Goal: Find specific fact: Find specific fact

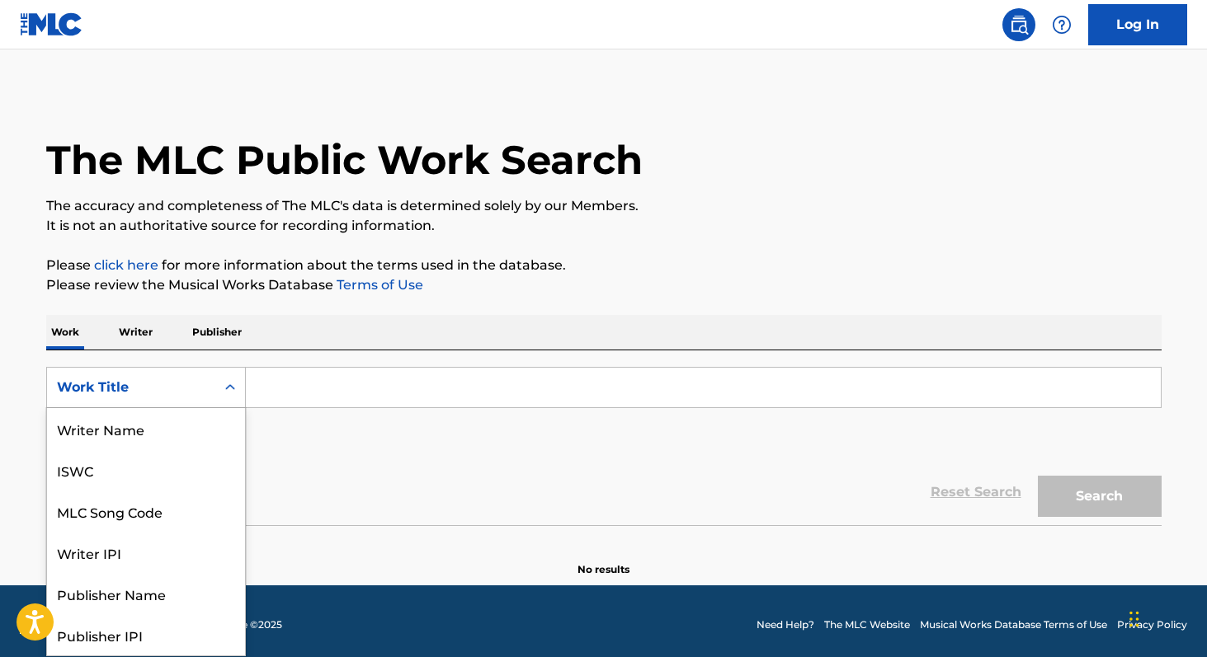
click at [169, 396] on div "Work Title" at bounding box center [131, 388] width 148 height 20
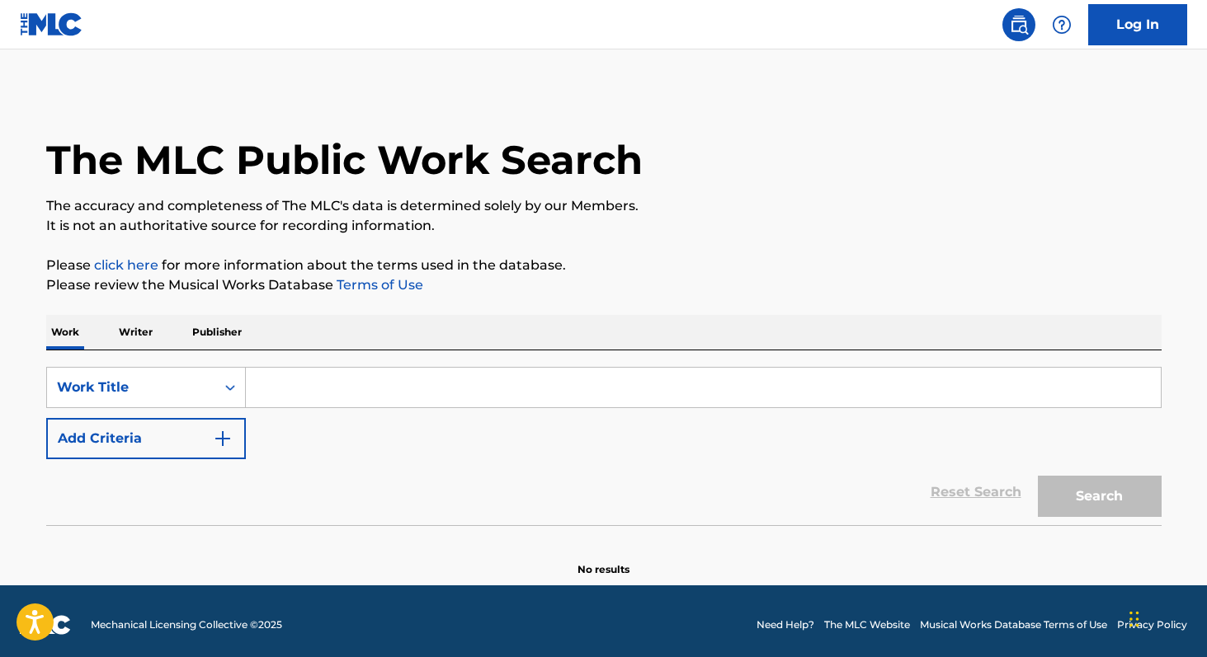
click at [169, 396] on div "Work Title" at bounding box center [131, 388] width 148 height 20
click at [128, 329] on p "Writer" at bounding box center [136, 332] width 44 height 35
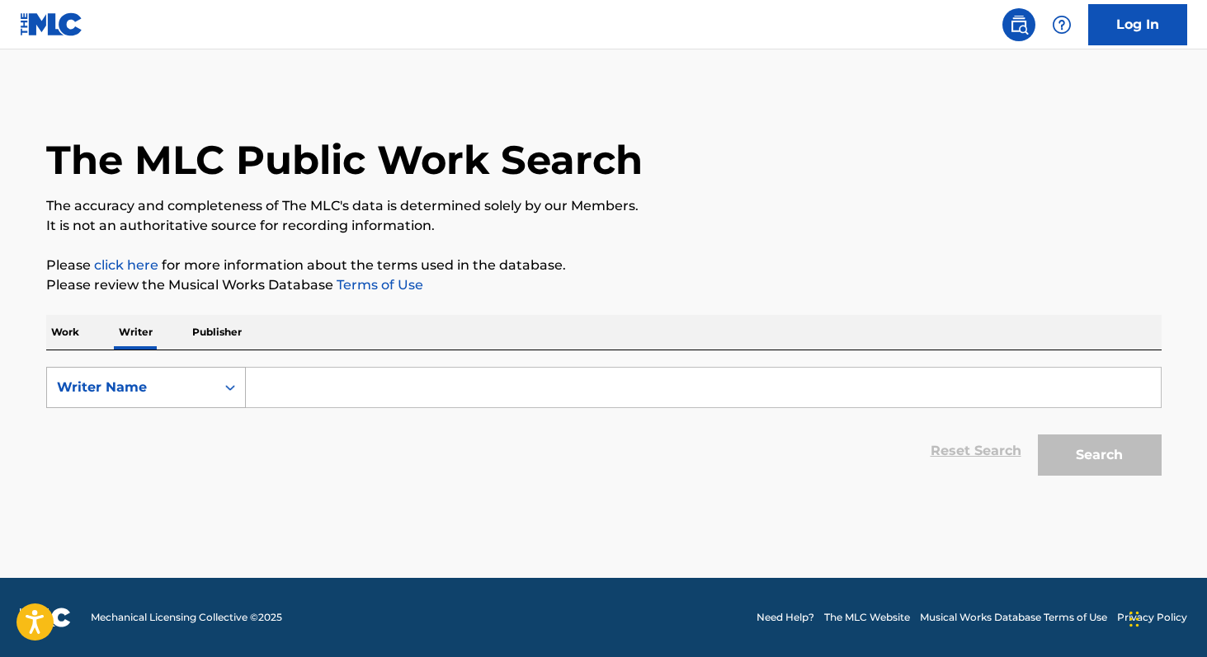
click at [178, 398] on div "Writer Name" at bounding box center [131, 387] width 168 height 31
click at [167, 407] on div "Writer Name" at bounding box center [146, 387] width 200 height 41
click at [167, 402] on div "Writer Name" at bounding box center [131, 387] width 168 height 31
click at [148, 420] on div "Writer IPI" at bounding box center [146, 428] width 198 height 41
click at [295, 389] on input "Search Form" at bounding box center [703, 388] width 915 height 40
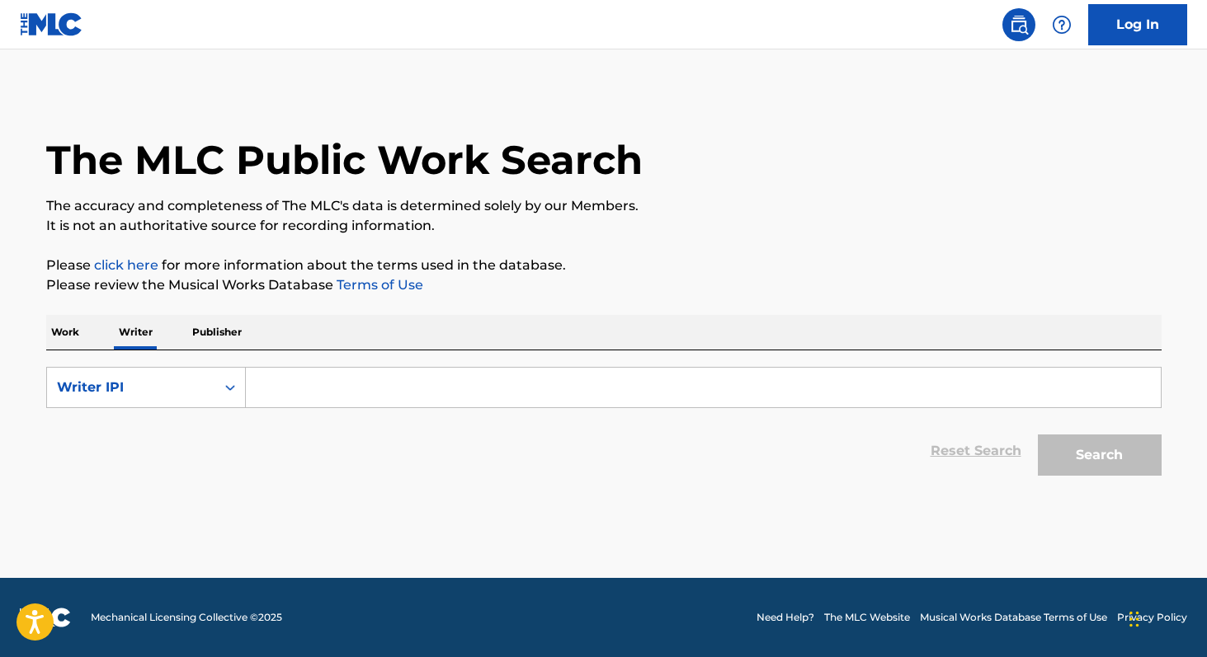
paste input "01152861659"
type input "01152861659"
click at [1038, 435] on button "Search" at bounding box center [1100, 455] width 124 height 41
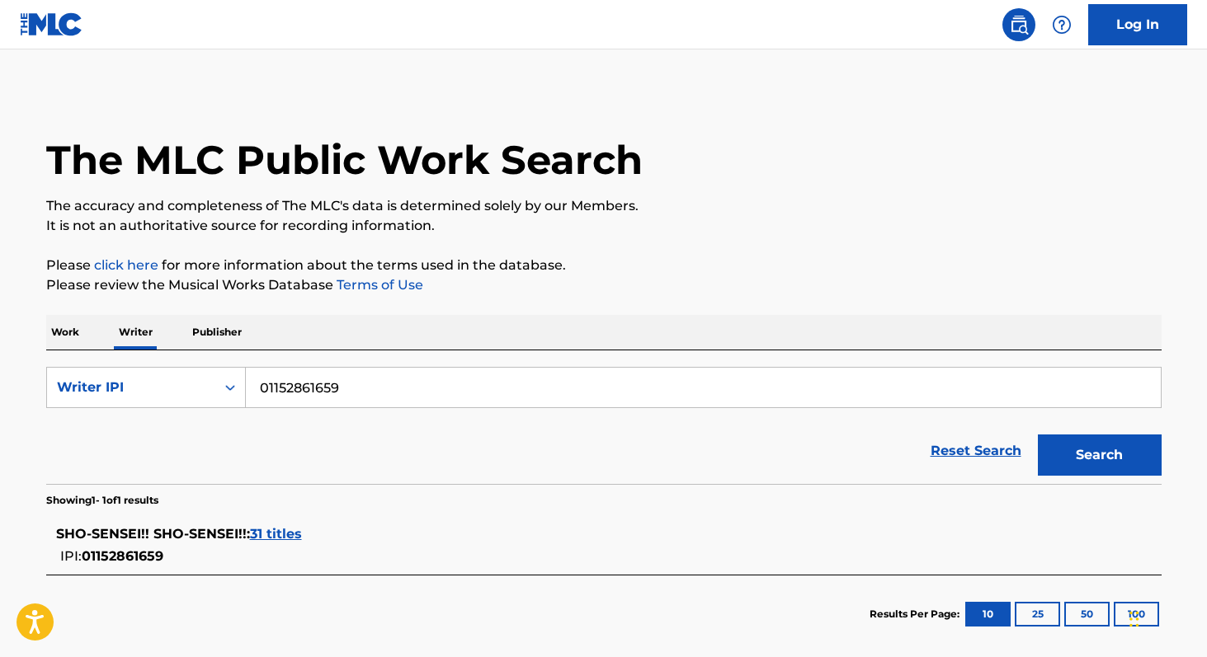
click at [271, 534] on span "31 titles" at bounding box center [276, 534] width 52 height 16
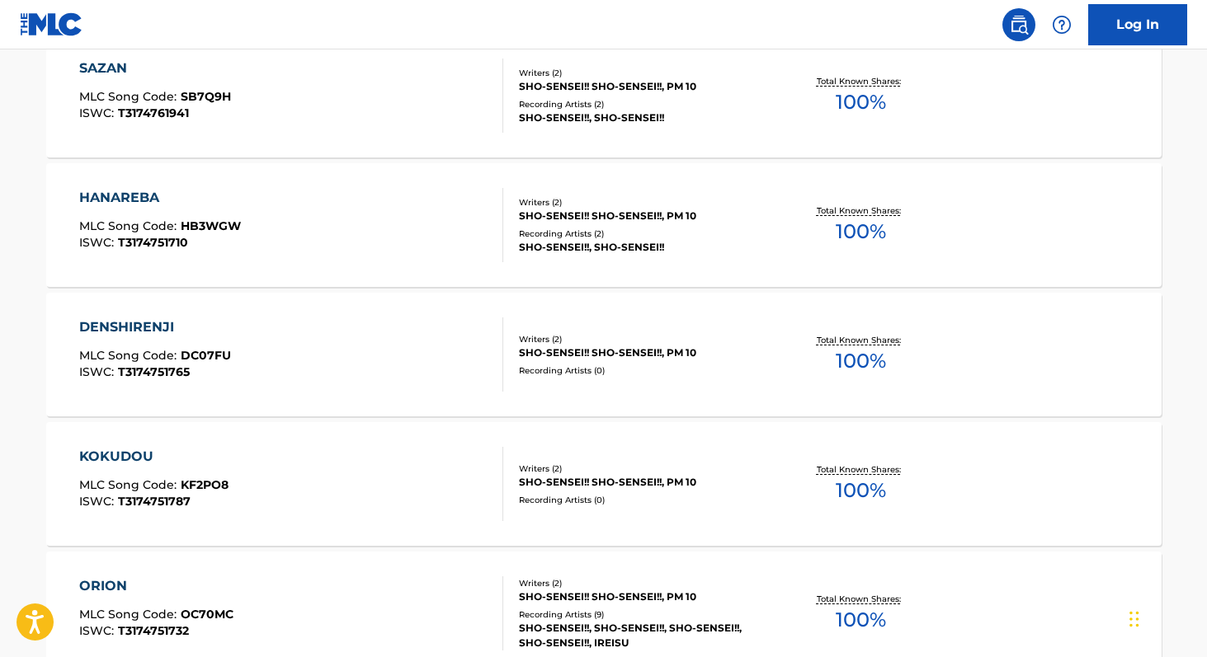
scroll to position [1362, 0]
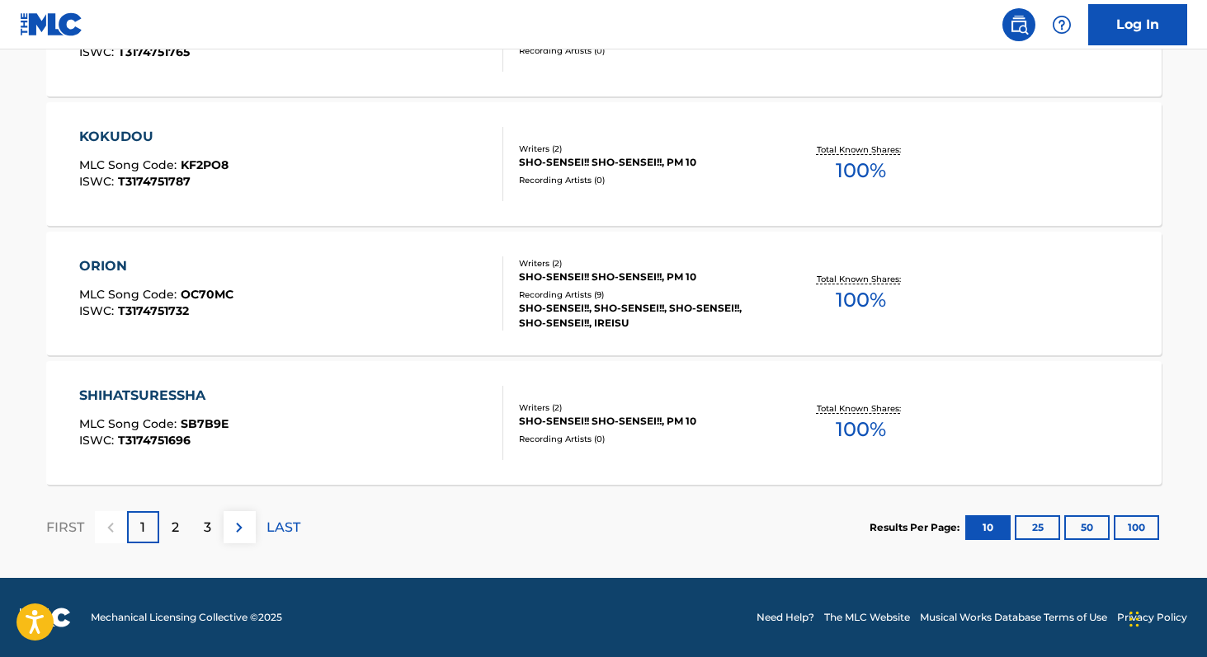
click at [1132, 525] on button "100" at bounding box center [1136, 528] width 45 height 25
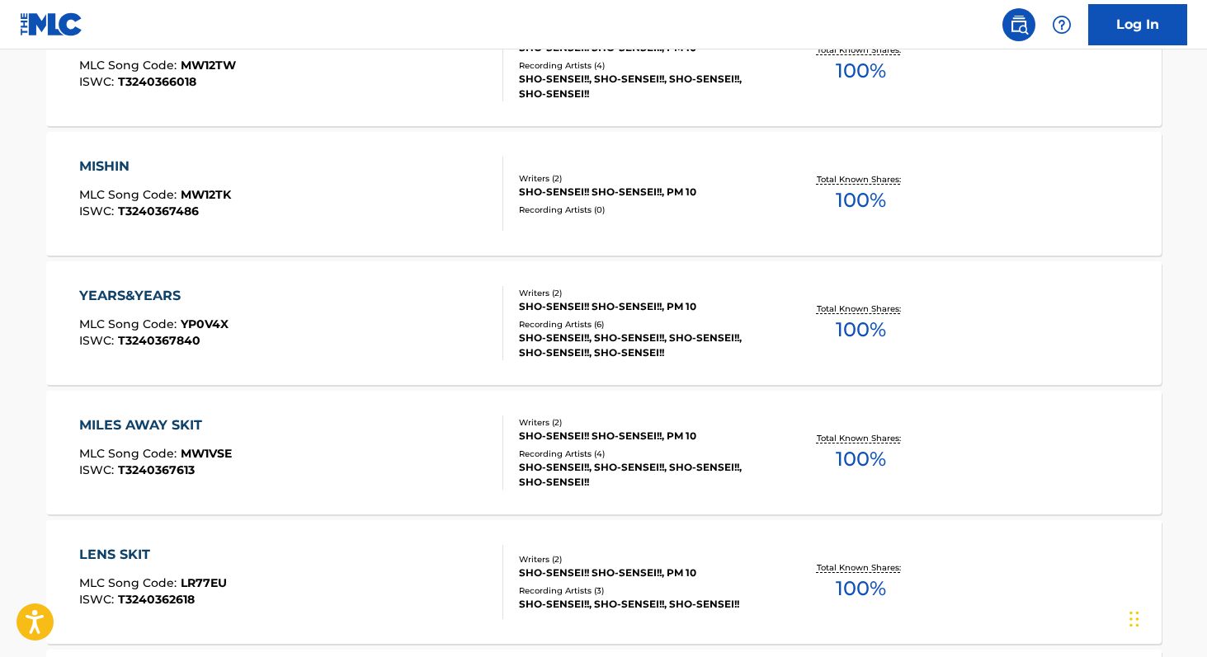
scroll to position [3989, 0]
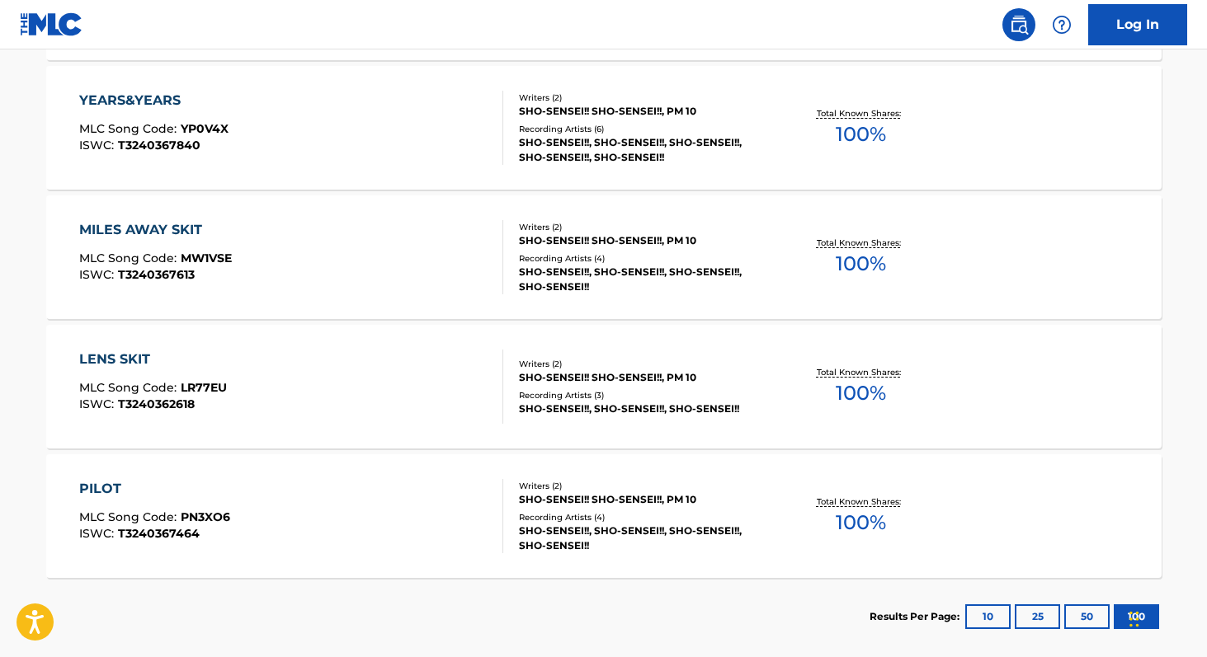
click at [844, 540] on div "Total Known Shares: 100 %" at bounding box center [861, 517] width 186 height 50
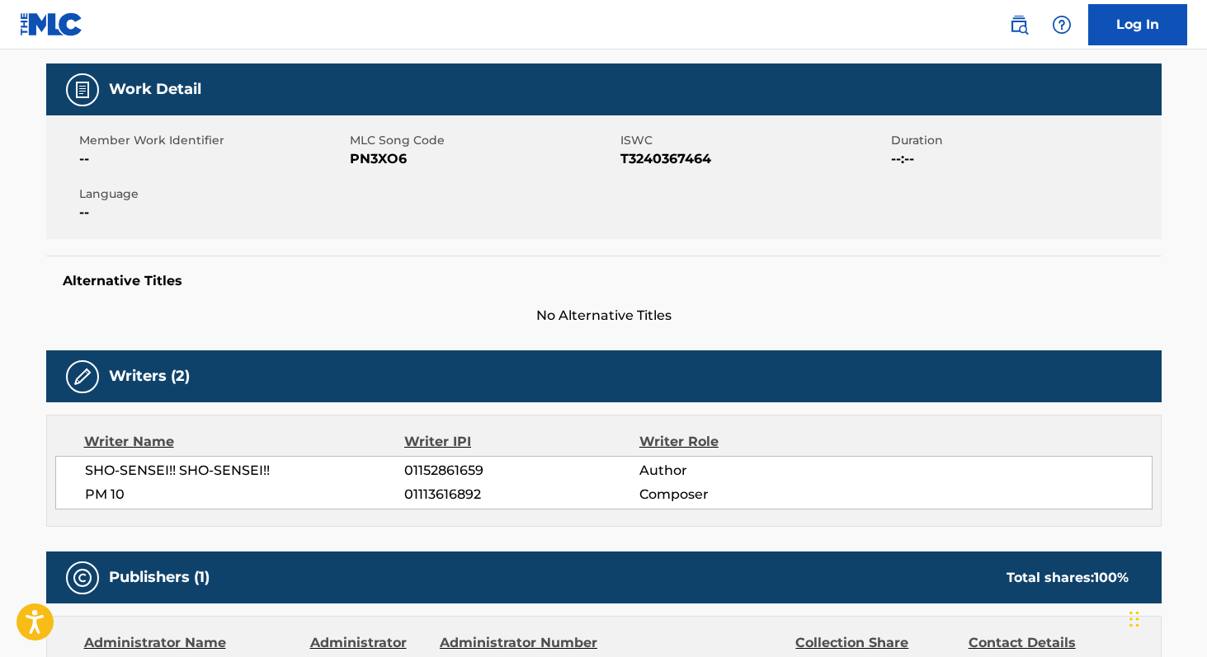
scroll to position [530, 0]
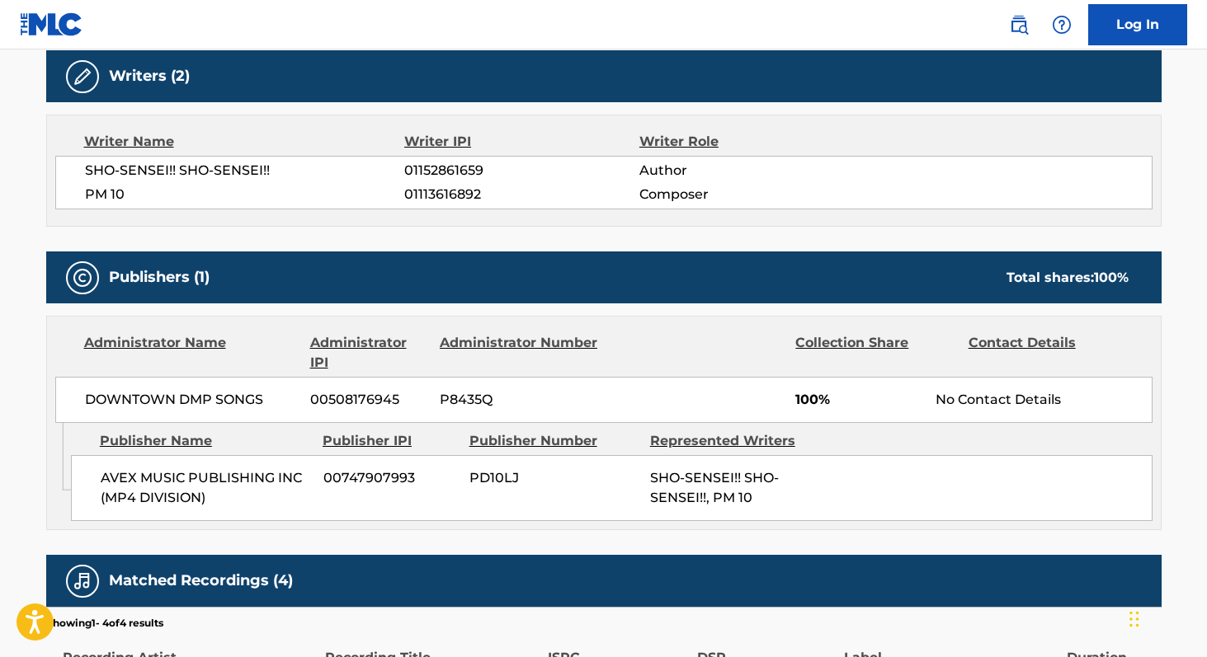
click at [460, 171] on span "01152861659" at bounding box center [521, 171] width 234 height 20
copy span "01152861659"
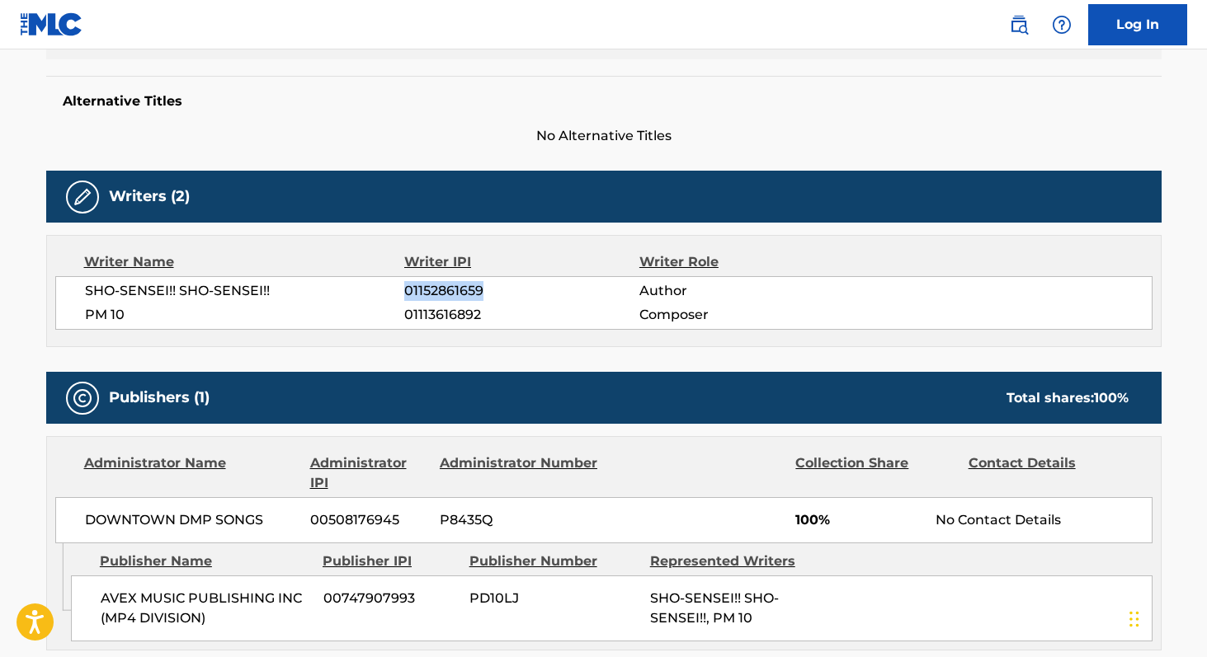
scroll to position [8, 0]
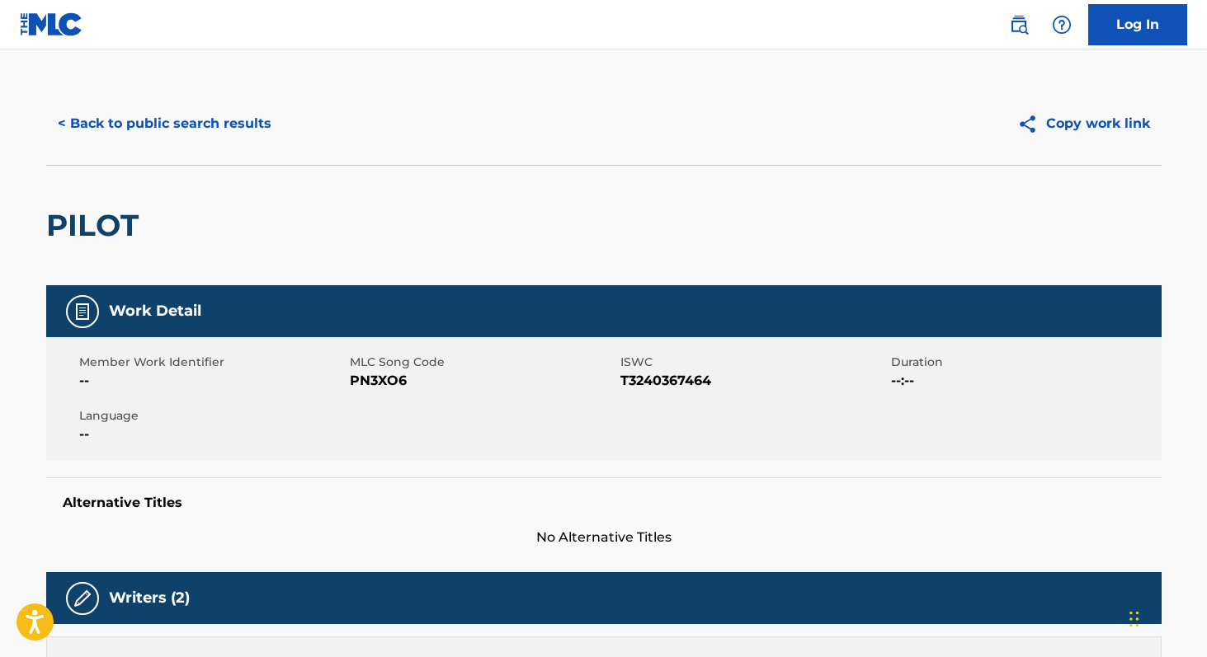
click at [394, 379] on span "PN3XO6" at bounding box center [483, 381] width 266 height 20
copy span "PN3XO6"
